Goal: Task Accomplishment & Management: Manage account settings

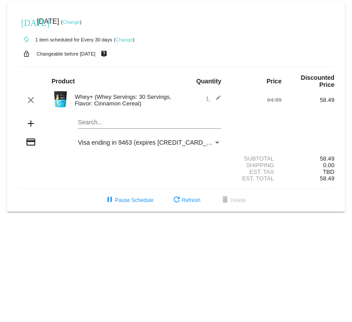
click at [123, 40] on link "Change" at bounding box center [123, 39] width 17 height 5
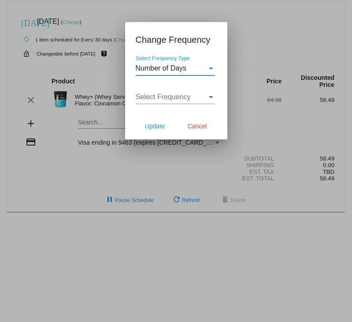
click at [192, 70] on div "Number of Days" at bounding box center [171, 68] width 71 height 8
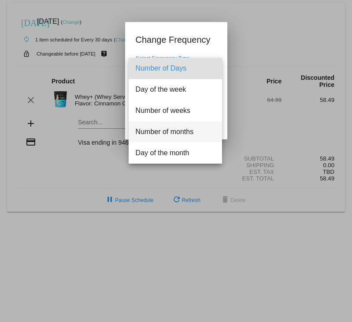
click at [164, 132] on span "Number of months" at bounding box center [175, 131] width 79 height 21
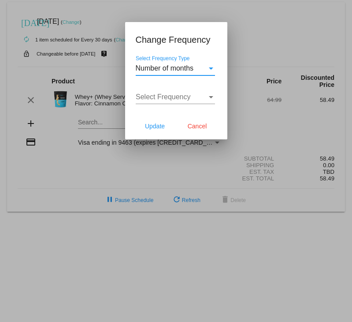
click at [162, 101] on div "Select Frequency Select Frequency" at bounding box center [175, 94] width 79 height 20
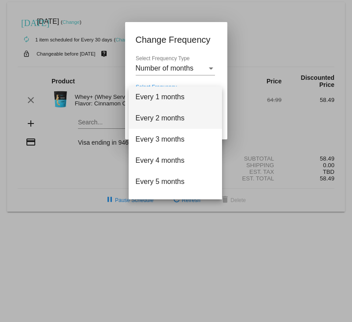
click at [150, 119] on span "Every 2 months" at bounding box center [175, 117] width 79 height 21
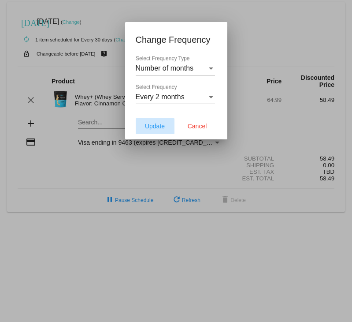
click at [150, 128] on span "Update" at bounding box center [155, 125] width 20 height 7
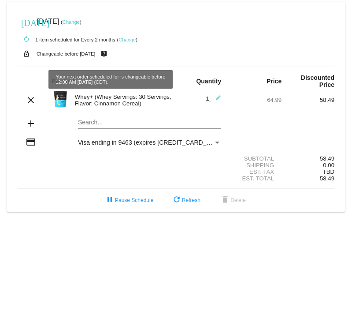
click at [79, 21] on link "Change" at bounding box center [71, 21] width 17 height 5
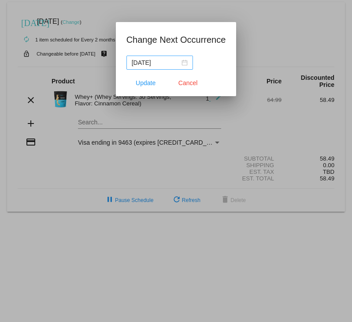
click at [183, 61] on div "[DATE]" at bounding box center [160, 63] width 56 height 10
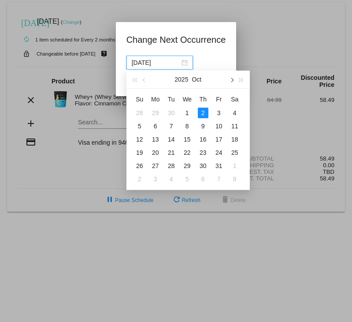
click at [233, 80] on span "button" at bounding box center [231, 80] width 4 height 4
click at [233, 114] on div "1" at bounding box center [234, 112] width 11 height 11
type input "[DATE]"
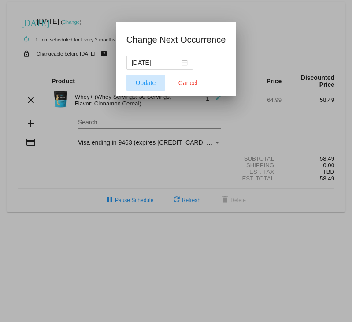
click at [141, 83] on span "Update" at bounding box center [146, 82] width 20 height 7
